Goal: Task Accomplishment & Management: Manage account settings

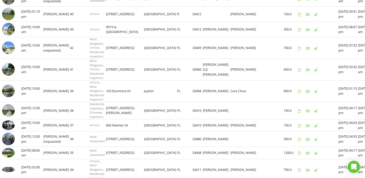
scroll to position [372, 0]
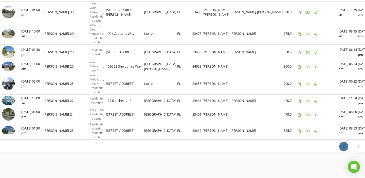
click at [344, 147] on icon "chevron_left" at bounding box center [343, 146] width 6 height 6
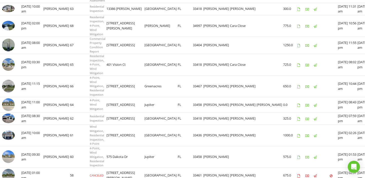
scroll to position [168, 0]
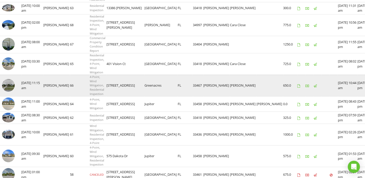
click at [9, 88] on img at bounding box center [8, 85] width 13 height 13
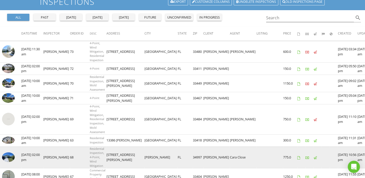
scroll to position [0, 0]
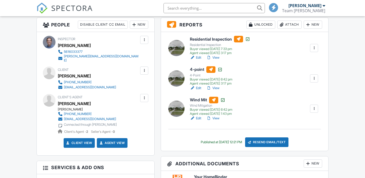
scroll to position [124, 0]
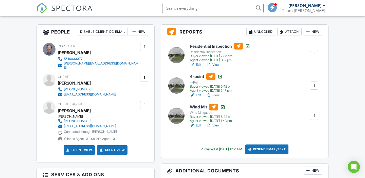
click at [216, 94] on link "View" at bounding box center [212, 94] width 13 height 5
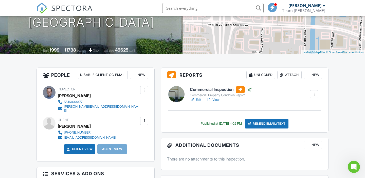
scroll to position [80, 0]
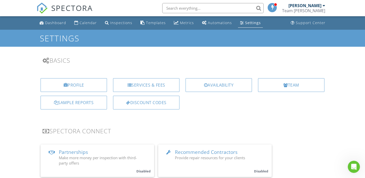
click at [111, 88] on div "Services & Fees" at bounding box center [146, 86] width 72 height 17
